Goal: Information Seeking & Learning: Learn about a topic

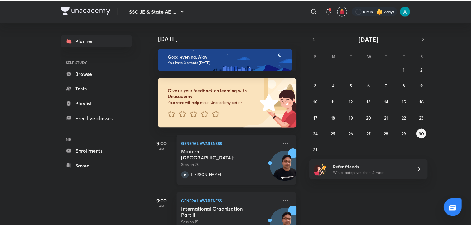
scroll to position [84, 0]
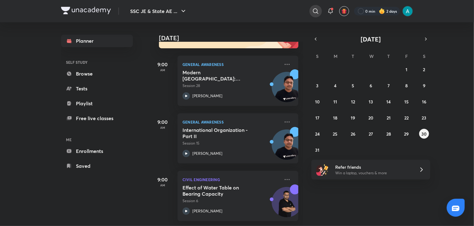
click at [317, 8] on icon at bounding box center [315, 10] width 7 height 7
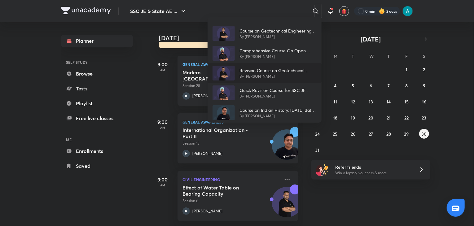
click at [272, 68] on p "Revision Course on Geotechnical Engineering" at bounding box center [278, 70] width 77 height 7
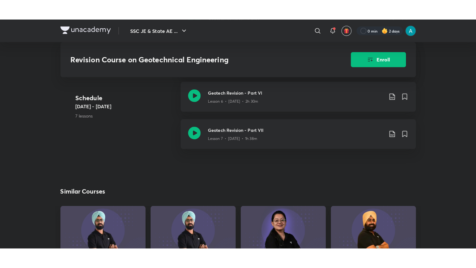
scroll to position [407, 0]
